Goal: Task Accomplishment & Management: Manage account settings

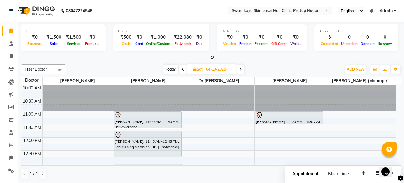
scroll to position [7, 0]
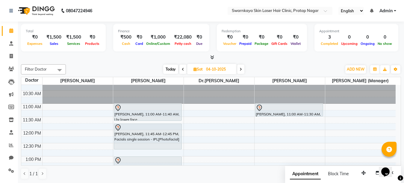
click at [182, 68] on icon at bounding box center [183, 70] width 2 height 4
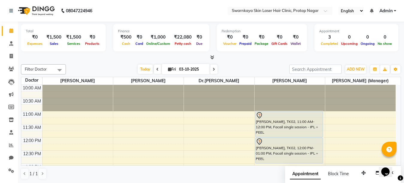
scroll to position [209, 0]
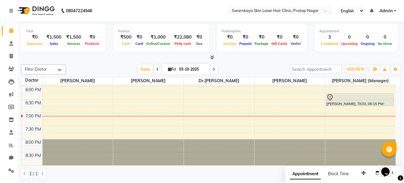
click at [210, 69] on span at bounding box center [213, 69] width 7 height 9
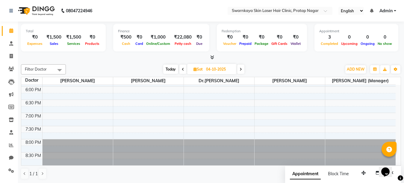
click at [398, 84] on div "Doctor [PERSON_NAME] [PERSON_NAME] Dr.[PERSON_NAME] [PERSON_NAME] [PERSON_NAME]…" at bounding box center [210, 81] width 379 height 8
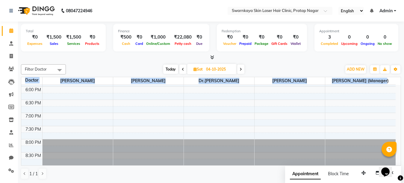
click at [398, 84] on div "Doctor [PERSON_NAME] [PERSON_NAME] Dr.[PERSON_NAME] [PERSON_NAME] [PERSON_NAME]…" at bounding box center [210, 81] width 379 height 8
drag, startPoint x: 398, startPoint y: 84, endPoint x: 397, endPoint y: 89, distance: 4.5
click at [397, 89] on table "Doctor [PERSON_NAME] [PERSON_NAME] Dr.[PERSON_NAME] [PERSON_NAME] [PERSON_NAME]…" at bounding box center [211, 121] width 380 height 89
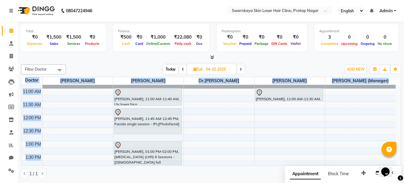
scroll to position [17, 0]
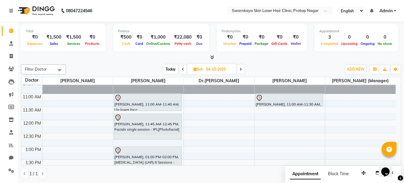
click at [182, 69] on icon at bounding box center [183, 70] width 2 height 4
type input "03-10-2025"
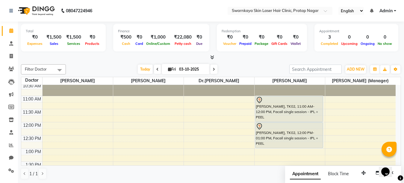
scroll to position [5, 0]
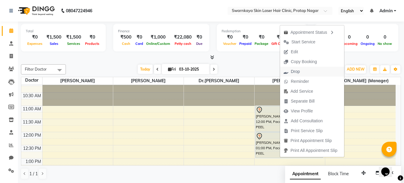
click at [294, 70] on span "Drop" at bounding box center [295, 72] width 9 height 6
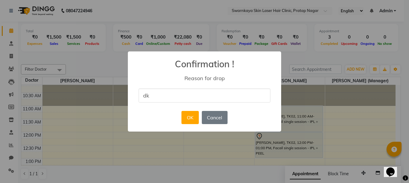
type input "dk"
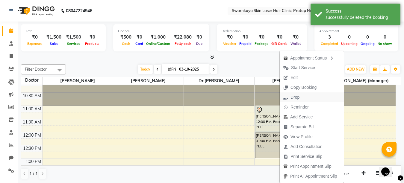
click at [291, 96] on span "Drop" at bounding box center [294, 97] width 9 height 6
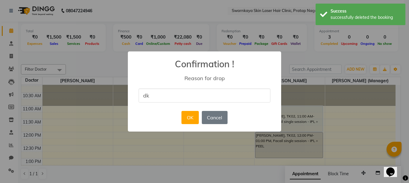
type input "dk"
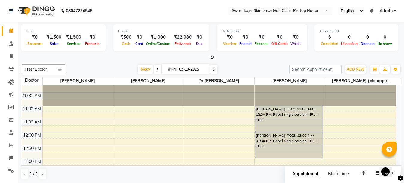
click at [395, 162] on div "Opens Chat This icon Opens the chat window." at bounding box center [388, 162] width 14 height 0
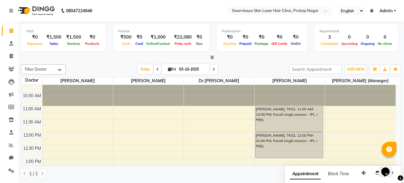
click at [395, 162] on div "Opens Chat This icon Opens the chat window." at bounding box center [388, 162] width 14 height 0
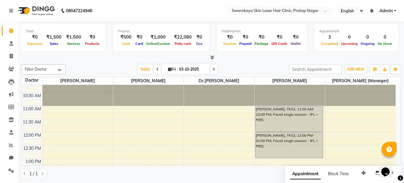
click at [395, 162] on div "Opens Chat This icon Opens the chat window." at bounding box center [388, 162] width 14 height 0
drag, startPoint x: 397, startPoint y: 162, endPoint x: 398, endPoint y: 158, distance: 3.6
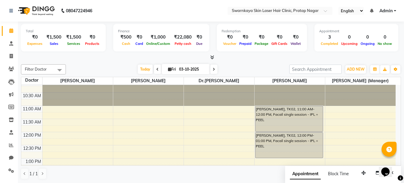
click at [398, 159] on html "Opens Chat This icon Opens the chat window." at bounding box center [387, 168] width 19 height 18
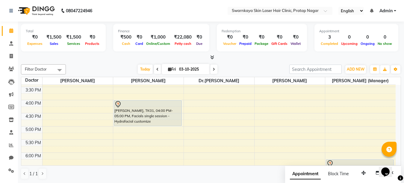
scroll to position [137, 0]
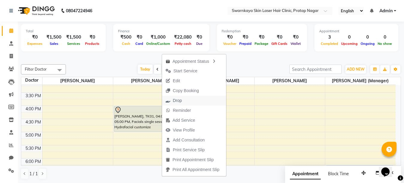
click at [174, 100] on span "Drop" at bounding box center [177, 101] width 9 height 6
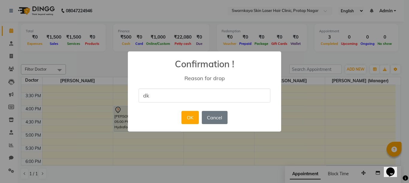
type input "dk"
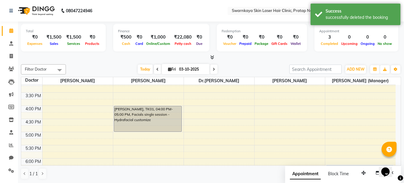
click at [395, 162] on div "Opens Chat This icon Opens the chat window." at bounding box center [388, 162] width 14 height 0
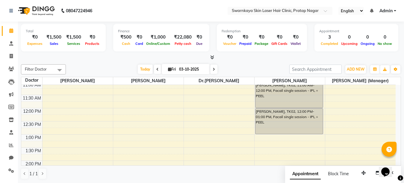
scroll to position [17, 0]
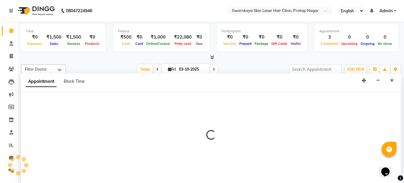
select select "83968"
select select "660"
select select "tentative"
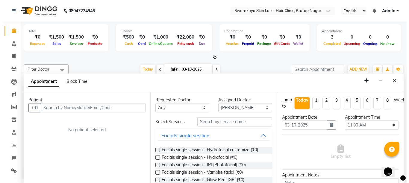
scroll to position [0, 0]
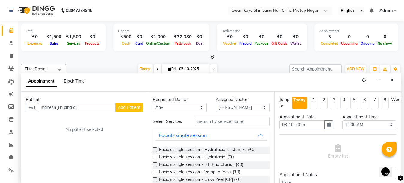
type input "mahesh ji n bina dii"
click at [132, 105] on span "Add Patient" at bounding box center [129, 107] width 23 height 5
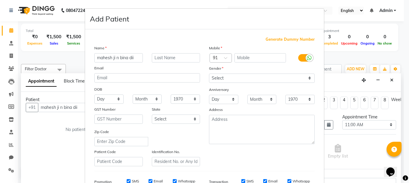
click at [289, 38] on span "Generate Dummy Number" at bounding box center [289, 40] width 49 height 6
type input "1377500000017"
checkbox input "false"
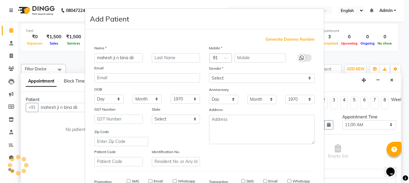
checkbox input "false"
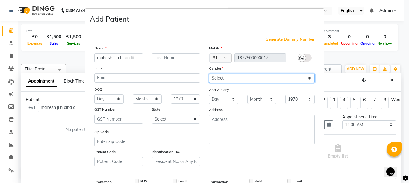
click at [258, 77] on select "Select [DEMOGRAPHIC_DATA] [DEMOGRAPHIC_DATA] Other Prefer Not To Say" at bounding box center [262, 78] width 106 height 9
select select "other"
click at [209, 74] on select "Select [DEMOGRAPHIC_DATA] [DEMOGRAPHIC_DATA] Other Prefer Not To Say" at bounding box center [262, 78] width 106 height 9
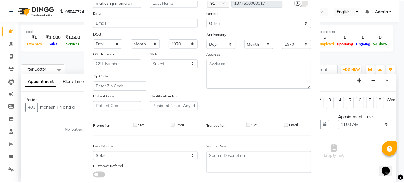
scroll to position [93, 0]
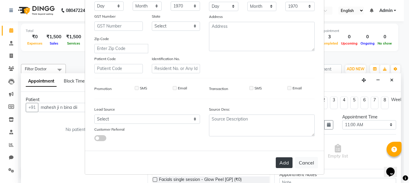
click at [285, 162] on button "Add" at bounding box center [284, 162] width 17 height 11
type input "1377500000017"
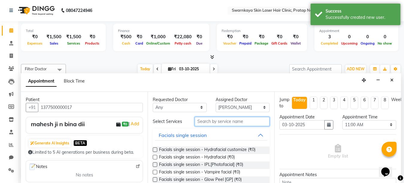
click at [230, 124] on input "text" at bounding box center [231, 121] width 75 height 9
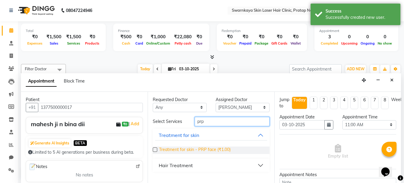
type input "prp"
click at [199, 150] on span "Treatment for skin - PRP face (₹1.00)" at bounding box center [195, 150] width 72 height 7
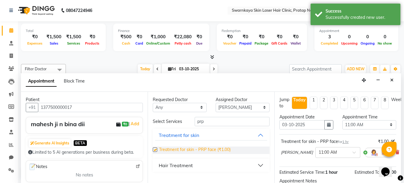
checkbox input "false"
click at [395, 162] on div "Opens Chat This icon Opens the chat window." at bounding box center [388, 162] width 14 height 0
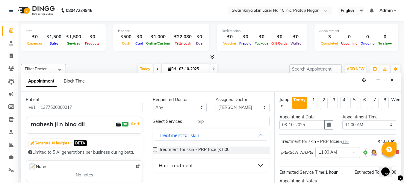
click at [395, 162] on div "Opens Chat This icon Opens the chat window." at bounding box center [388, 162] width 14 height 0
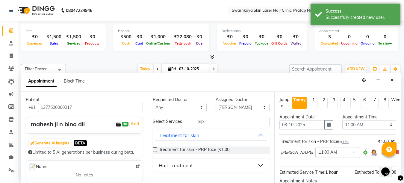
click at [398, 169] on html "Opens Chat This icon Opens the chat window." at bounding box center [387, 168] width 19 height 18
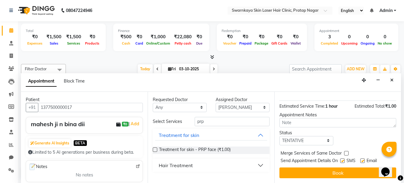
drag, startPoint x: 398, startPoint y: 168, endPoint x: 1, endPoint y: 16, distance: 424.8
click at [361, 159] on label at bounding box center [362, 161] width 4 height 4
click at [361, 159] on input "checkbox" at bounding box center [362, 161] width 4 height 4
checkbox input "false"
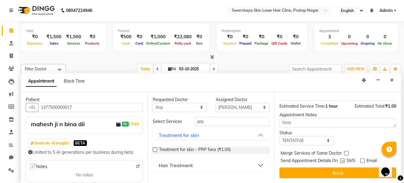
click at [342, 159] on label at bounding box center [342, 161] width 4 height 4
click at [342, 159] on input "checkbox" at bounding box center [342, 161] width 4 height 4
checkbox input "false"
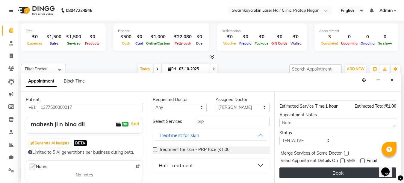
click at [340, 168] on button "Book" at bounding box center [337, 173] width 117 height 11
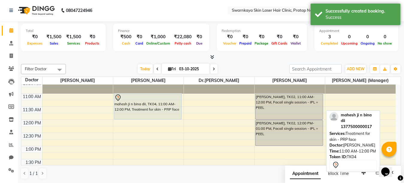
scroll to position [0, 0]
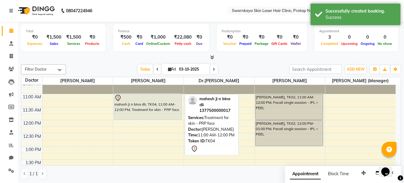
click at [152, 104] on div "mahesh ji n bina dii, TK04, 11:00 AM-12:00 PM, Treatment for skin - PRP face" at bounding box center [147, 106] width 67 height 25
select select "7"
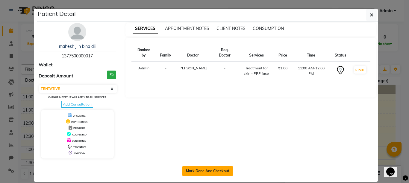
click at [206, 170] on button "Mark Done And Checkout" at bounding box center [207, 171] width 51 height 10
select select "service"
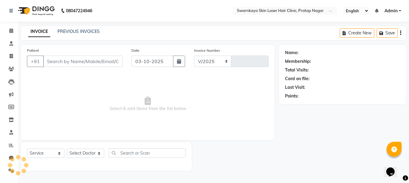
select select "8513"
type input "0168"
type input "1377500000017"
select select "83968"
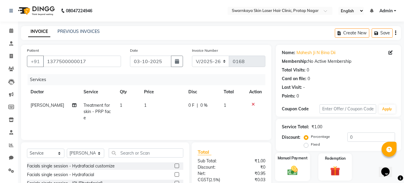
click at [288, 166] on img at bounding box center [292, 171] width 17 height 12
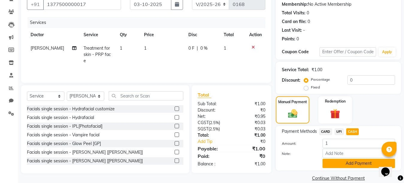
click at [356, 165] on button "Add Payment" at bounding box center [358, 163] width 72 height 9
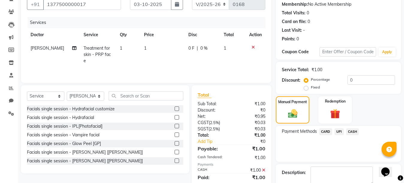
scroll to position [91, 0]
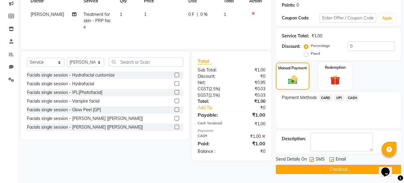
click at [331, 160] on label at bounding box center [331, 159] width 4 height 4
click at [331, 160] on input "checkbox" at bounding box center [331, 160] width 4 height 4
checkbox input "false"
click at [311, 159] on label at bounding box center [311, 159] width 4 height 4
click at [311, 159] on input "checkbox" at bounding box center [311, 160] width 4 height 4
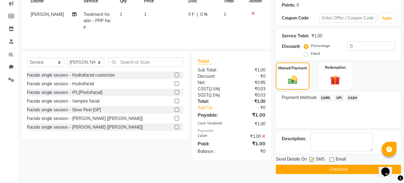
checkbox input "false"
click at [331, 171] on button "Checkout" at bounding box center [338, 169] width 125 height 9
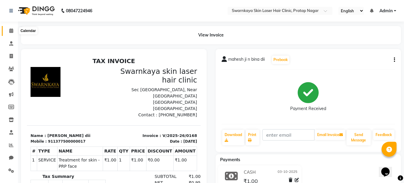
click at [11, 31] on icon at bounding box center [11, 30] width 4 height 4
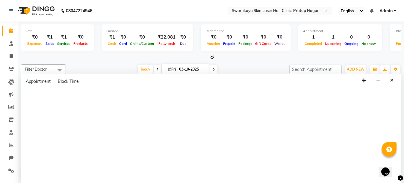
select select "83968"
select select "tentative"
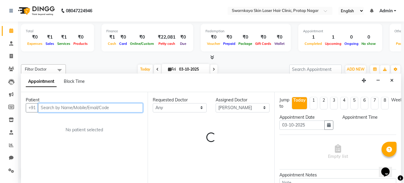
select select "720"
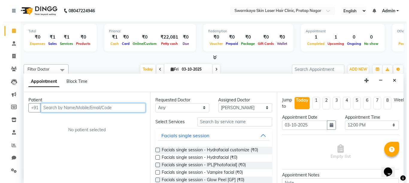
scroll to position [0, 0]
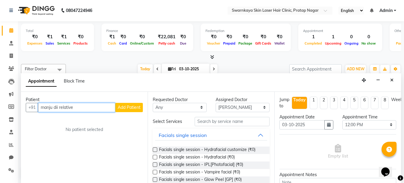
type input "manju dii relative"
click at [131, 108] on span "Add Patient" at bounding box center [129, 107] width 23 height 5
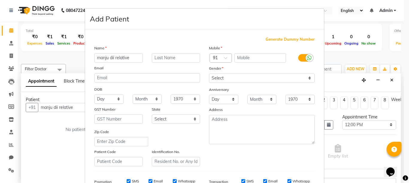
click at [278, 39] on span "Generate Dummy Number" at bounding box center [289, 40] width 49 height 6
type input "1377500000018"
checkbox input "false"
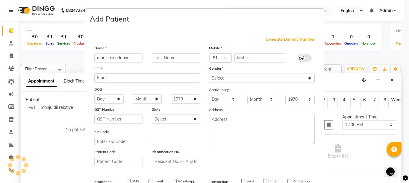
checkbox input "false"
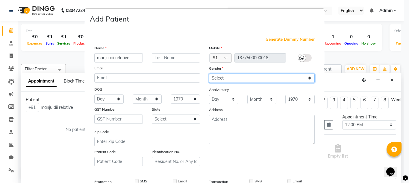
click at [287, 78] on select "Select [DEMOGRAPHIC_DATA] [DEMOGRAPHIC_DATA] Other Prefer Not To Say" at bounding box center [262, 78] width 106 height 9
select select "[DEMOGRAPHIC_DATA]"
click at [209, 74] on select "Select [DEMOGRAPHIC_DATA] [DEMOGRAPHIC_DATA] Other Prefer Not To Say" at bounding box center [262, 78] width 106 height 9
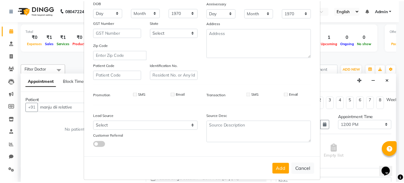
scroll to position [93, 0]
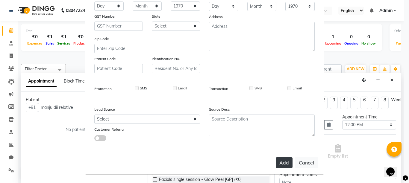
click at [280, 162] on button "Add" at bounding box center [284, 162] width 17 height 11
type input "1377500000018"
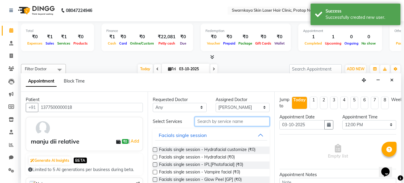
click at [212, 122] on input "text" at bounding box center [231, 121] width 75 height 9
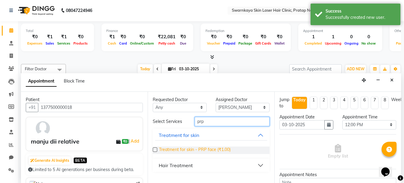
type input "prp"
click at [203, 150] on span "Treatment for skin - PRP face (₹1.00)" at bounding box center [195, 150] width 72 height 7
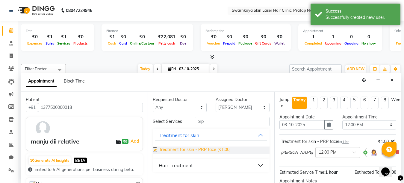
checkbox input "false"
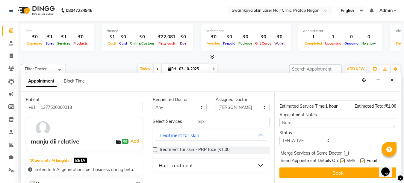
scroll to position [72, 0]
click at [362, 159] on label at bounding box center [362, 161] width 4 height 4
click at [362, 159] on input "checkbox" at bounding box center [362, 161] width 4 height 4
checkbox input "false"
click at [341, 159] on label at bounding box center [342, 161] width 4 height 4
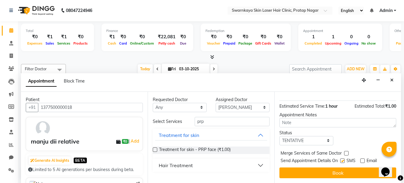
click at [341, 159] on input "checkbox" at bounding box center [342, 161] width 4 height 4
checkbox input "false"
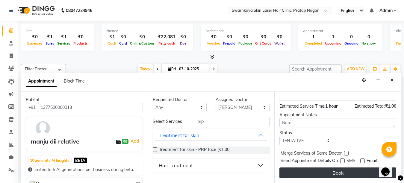
click at [339, 168] on button "Book" at bounding box center [337, 173] width 117 height 11
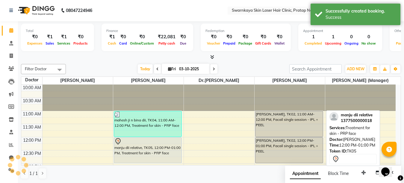
click at [145, 150] on div "manju dii relative, TK05, 12:00 PM-01:00 PM, Treatment for skin - PRP face" at bounding box center [147, 150] width 67 height 25
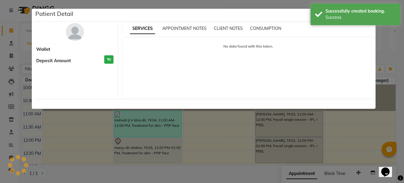
scroll to position [0, 0]
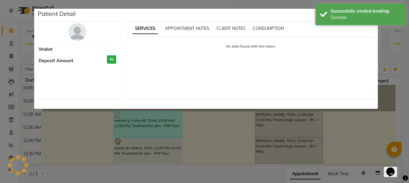
select select "7"
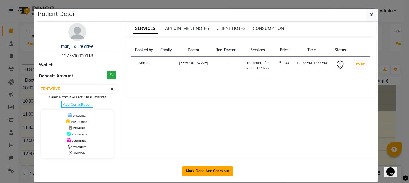
click at [201, 173] on button "Mark Done And Checkout" at bounding box center [207, 171] width 51 height 10
select select "service"
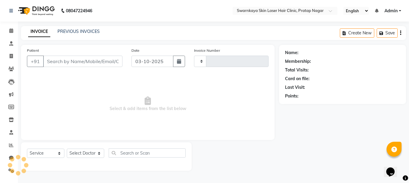
type input "0169"
select select "8513"
type input "1377500000018"
select select "83968"
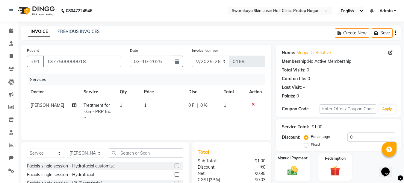
click at [296, 168] on img at bounding box center [292, 171] width 17 height 12
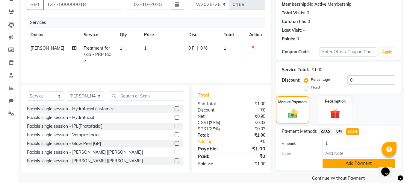
click at [370, 163] on button "Add Payment" at bounding box center [358, 163] width 72 height 9
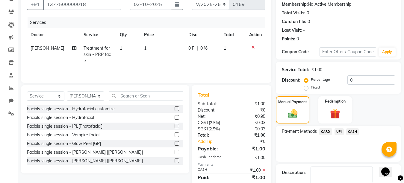
checkbox input "false"
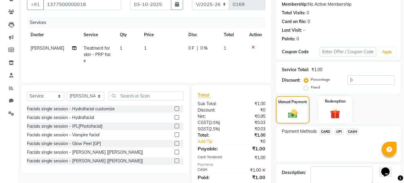
checkbox input "false"
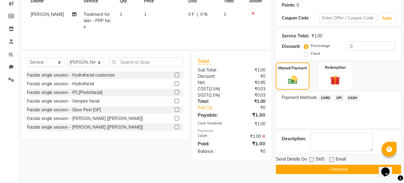
click at [330, 170] on button "Checkout" at bounding box center [338, 169] width 125 height 9
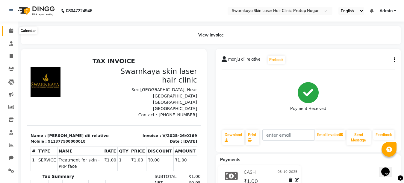
click at [10, 31] on icon at bounding box center [11, 30] width 4 height 4
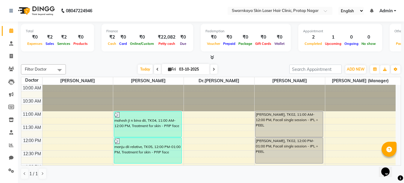
click at [395, 162] on div "Opens Chat This icon Opens the chat window." at bounding box center [388, 162] width 14 height 0
click at [398, 162] on html "Opens Chat This icon Opens the chat window." at bounding box center [387, 168] width 19 height 18
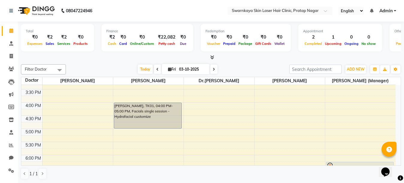
scroll to position [144, 0]
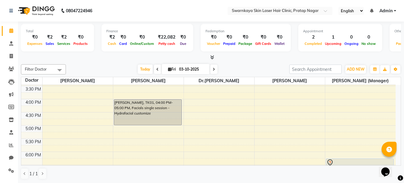
click at [142, 130] on div "10:00 AM 10:30 AM 11:00 AM 11:30 AM 12:00 PM 12:30 PM 1:00 PM 1:30 PM 2:00 PM 2…" at bounding box center [208, 85] width 374 height 289
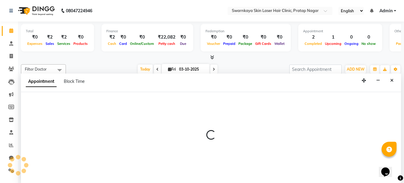
select select "83968"
select select "tentative"
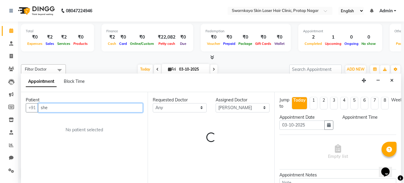
type input "shee"
select select "1020"
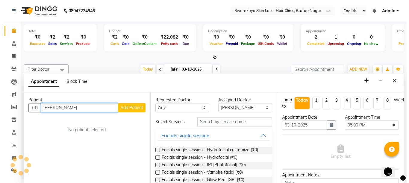
scroll to position [0, 0]
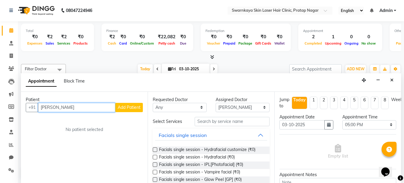
type input "[PERSON_NAME]"
click at [137, 108] on span "Add Patient" at bounding box center [129, 107] width 23 height 5
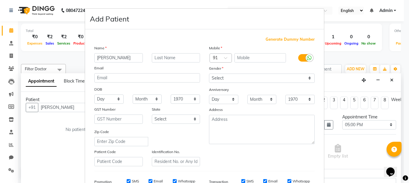
click at [272, 39] on span "Generate Dummy Number" at bounding box center [289, 40] width 49 height 6
type input "1377500000019"
checkbox input "false"
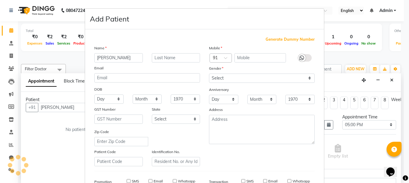
checkbox input "false"
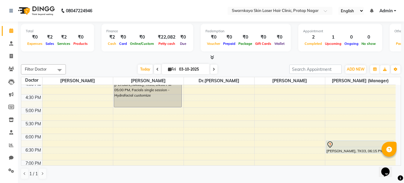
scroll to position [168, 0]
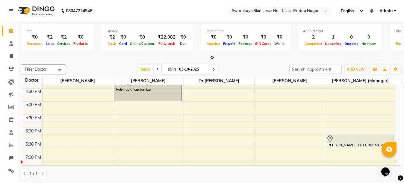
click at [144, 104] on div "10:00 AM 10:30 AM 11:00 AM 11:30 AM 12:00 PM 12:30 PM 1:00 PM 1:30 PM 2:00 PM 2…" at bounding box center [208, 61] width 374 height 289
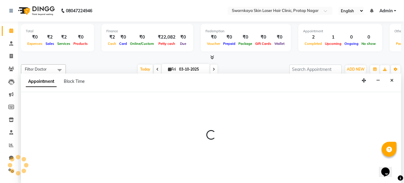
select select "83968"
select select "tentative"
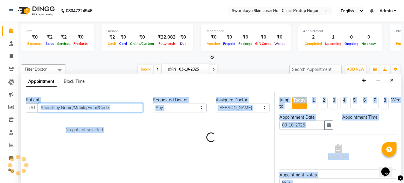
select select "1020"
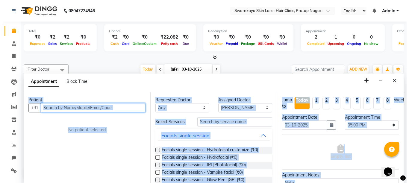
scroll to position [0, 0]
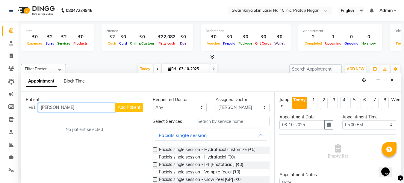
type input "[PERSON_NAME]"
click at [133, 107] on span "Add Patient" at bounding box center [129, 107] width 23 height 5
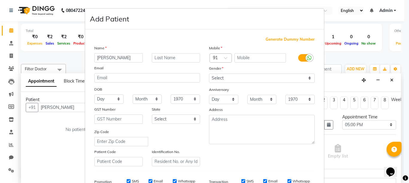
click at [275, 39] on span "Generate Dummy Number" at bounding box center [289, 40] width 49 height 6
type input "1377500000019"
checkbox input "false"
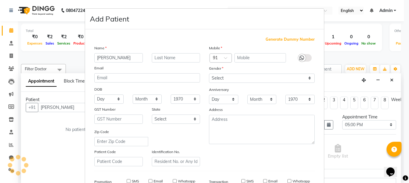
checkbox input "false"
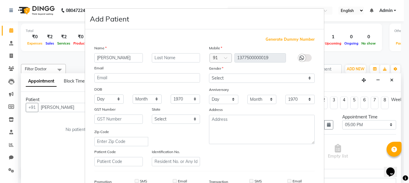
click at [276, 39] on span "Generate Dummy Number" at bounding box center [289, 40] width 49 height 6
click at [239, 80] on select "Select [DEMOGRAPHIC_DATA] [DEMOGRAPHIC_DATA] Other Prefer Not To Say" at bounding box center [262, 78] width 106 height 9
select select "[DEMOGRAPHIC_DATA]"
click at [209, 74] on select "Select [DEMOGRAPHIC_DATA] [DEMOGRAPHIC_DATA] Other Prefer Not To Say" at bounding box center [262, 78] width 106 height 9
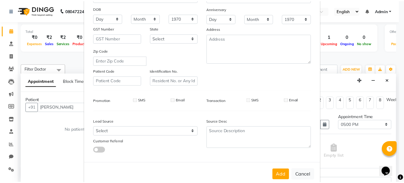
scroll to position [93, 0]
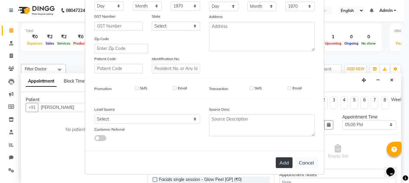
click at [284, 161] on button "Add" at bounding box center [284, 162] width 17 height 11
type input "1377500000019"
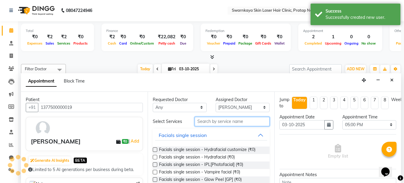
click at [211, 122] on input "text" at bounding box center [231, 121] width 75 height 9
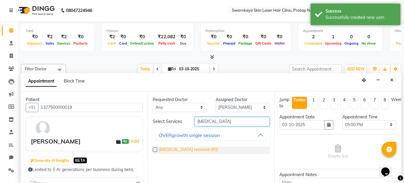
type input "[MEDICAL_DATA]"
click at [181, 149] on span "[MEDICAL_DATA] removal (₹0)" at bounding box center [188, 150] width 59 height 7
checkbox input "false"
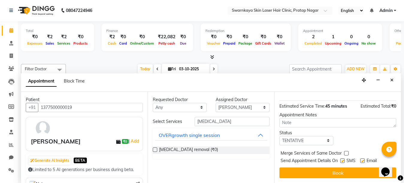
scroll to position [72, 0]
click at [363, 159] on label at bounding box center [362, 161] width 4 height 4
click at [363, 159] on input "checkbox" at bounding box center [362, 161] width 4 height 4
checkbox input "false"
click at [341, 159] on label at bounding box center [342, 161] width 4 height 4
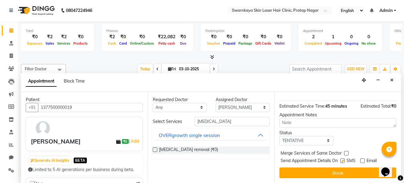
click at [341, 159] on input "checkbox" at bounding box center [342, 161] width 4 height 4
checkbox input "false"
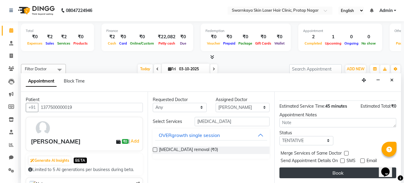
click at [339, 168] on button "Book" at bounding box center [337, 173] width 117 height 11
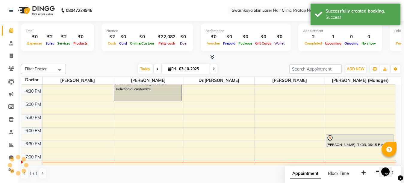
scroll to position [0, 0]
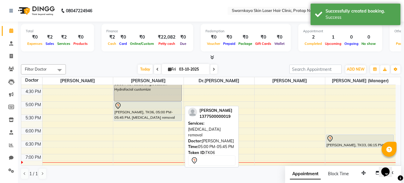
click at [151, 113] on div "[PERSON_NAME], TK06, 05:00 PM-05:45 PM, [MEDICAL_DATA] removal" at bounding box center [147, 111] width 67 height 19
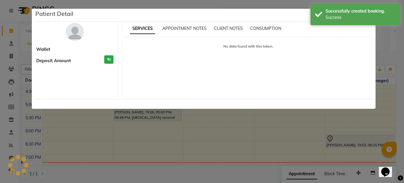
select select "7"
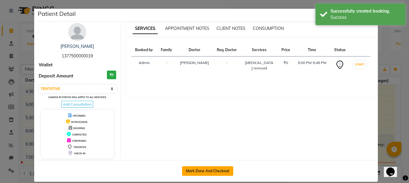
click at [204, 168] on button "Mark Done And Checkout" at bounding box center [207, 171] width 51 height 10
select select "service"
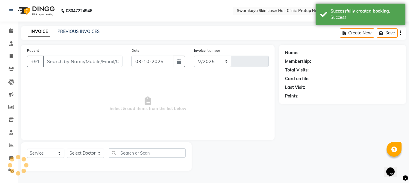
select select "8513"
type input "0170"
type input "1377500000019"
select select "83968"
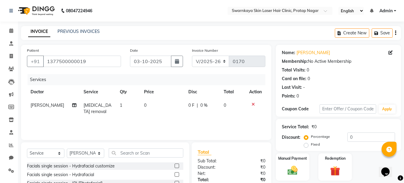
click at [144, 103] on td "0" at bounding box center [162, 109] width 44 height 20
select select "83968"
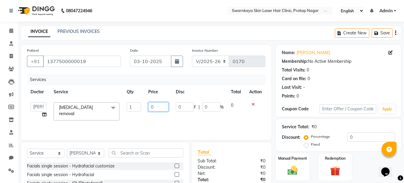
click at [153, 107] on input "0" at bounding box center [158, 106] width 20 height 9
type input "1"
click at [289, 167] on img at bounding box center [292, 171] width 17 height 12
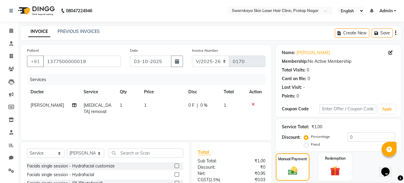
scroll to position [57, 0]
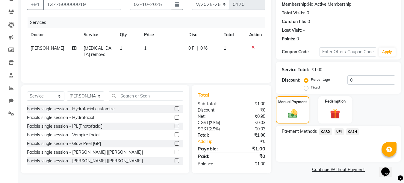
click at [338, 132] on span "UPI" at bounding box center [338, 131] width 9 height 7
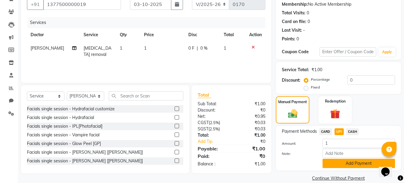
click at [361, 164] on button "Add Payment" at bounding box center [358, 163] width 72 height 9
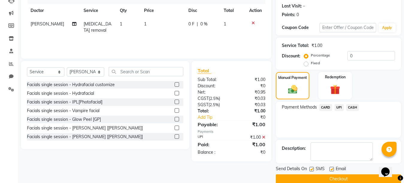
scroll to position [91, 0]
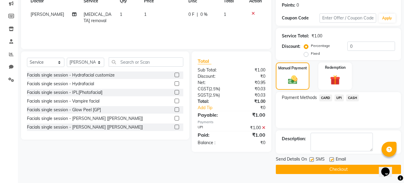
click at [331, 159] on label at bounding box center [331, 159] width 4 height 4
click at [331, 159] on input "checkbox" at bounding box center [331, 160] width 4 height 4
checkbox input "false"
click at [311, 159] on label at bounding box center [311, 159] width 4 height 4
click at [311, 159] on input "checkbox" at bounding box center [311, 160] width 4 height 4
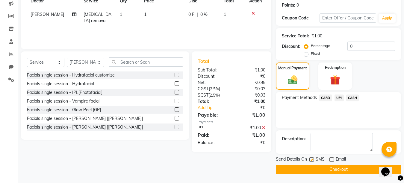
checkbox input "false"
click at [338, 170] on button "Checkout" at bounding box center [338, 169] width 125 height 9
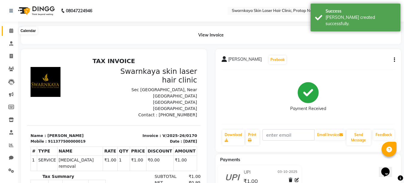
click at [11, 31] on icon at bounding box center [11, 30] width 4 height 4
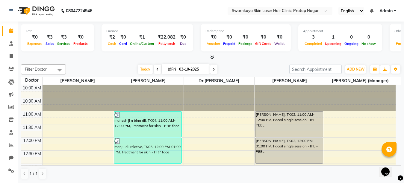
click at [212, 70] on icon at bounding box center [213, 70] width 2 height 4
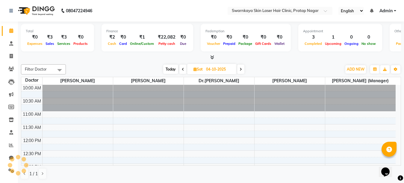
scroll to position [209, 0]
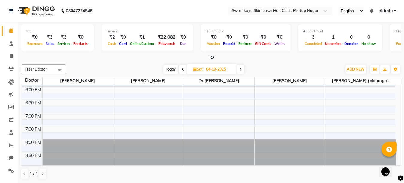
click at [241, 69] on icon at bounding box center [240, 70] width 2 height 4
type input "05-10-2025"
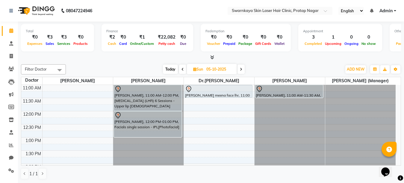
scroll to position [17, 0]
